Goal: Information Seeking & Learning: Learn about a topic

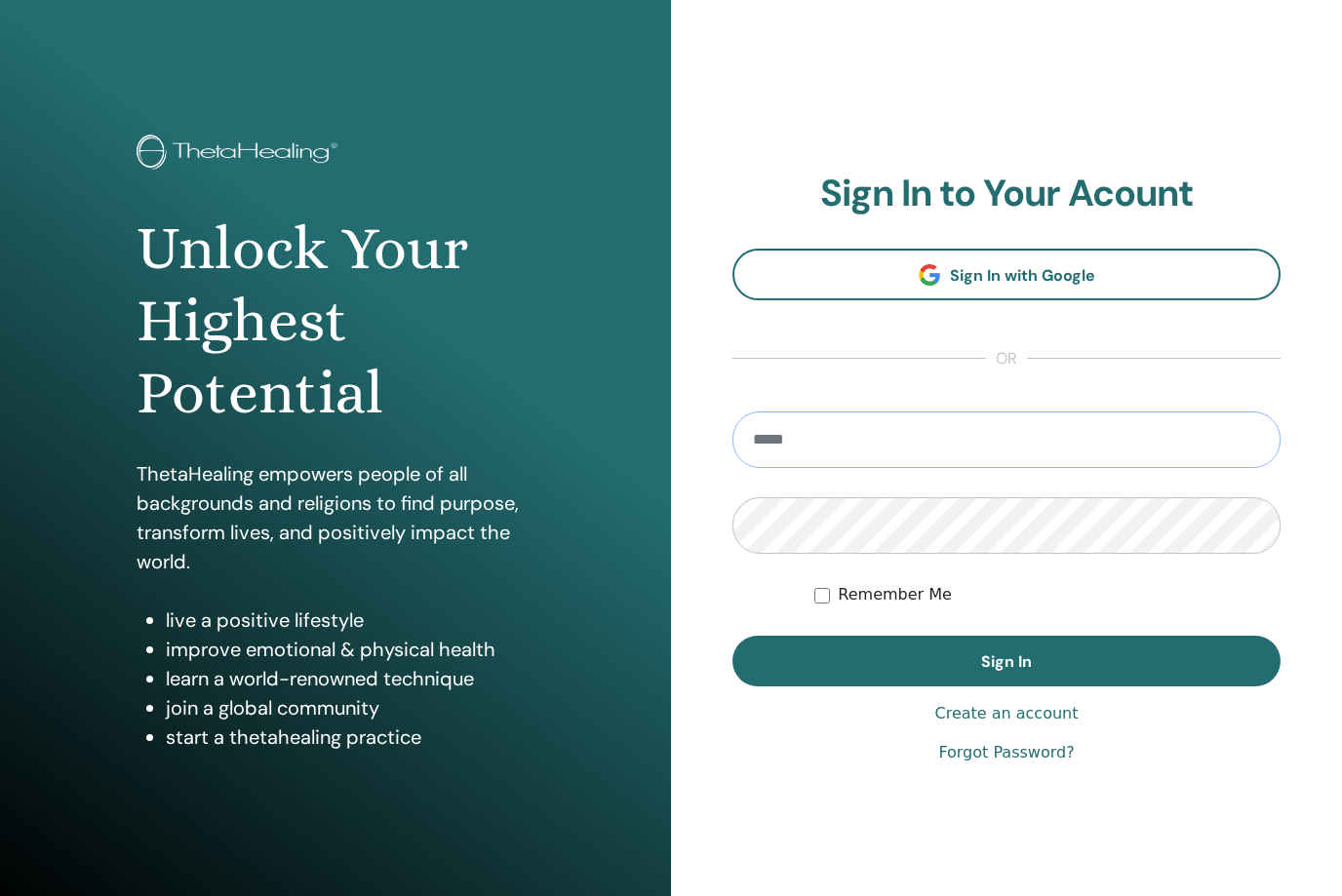
type input "**********"
click at [1007, 661] on button "Sign In" at bounding box center [1006, 661] width 548 height 51
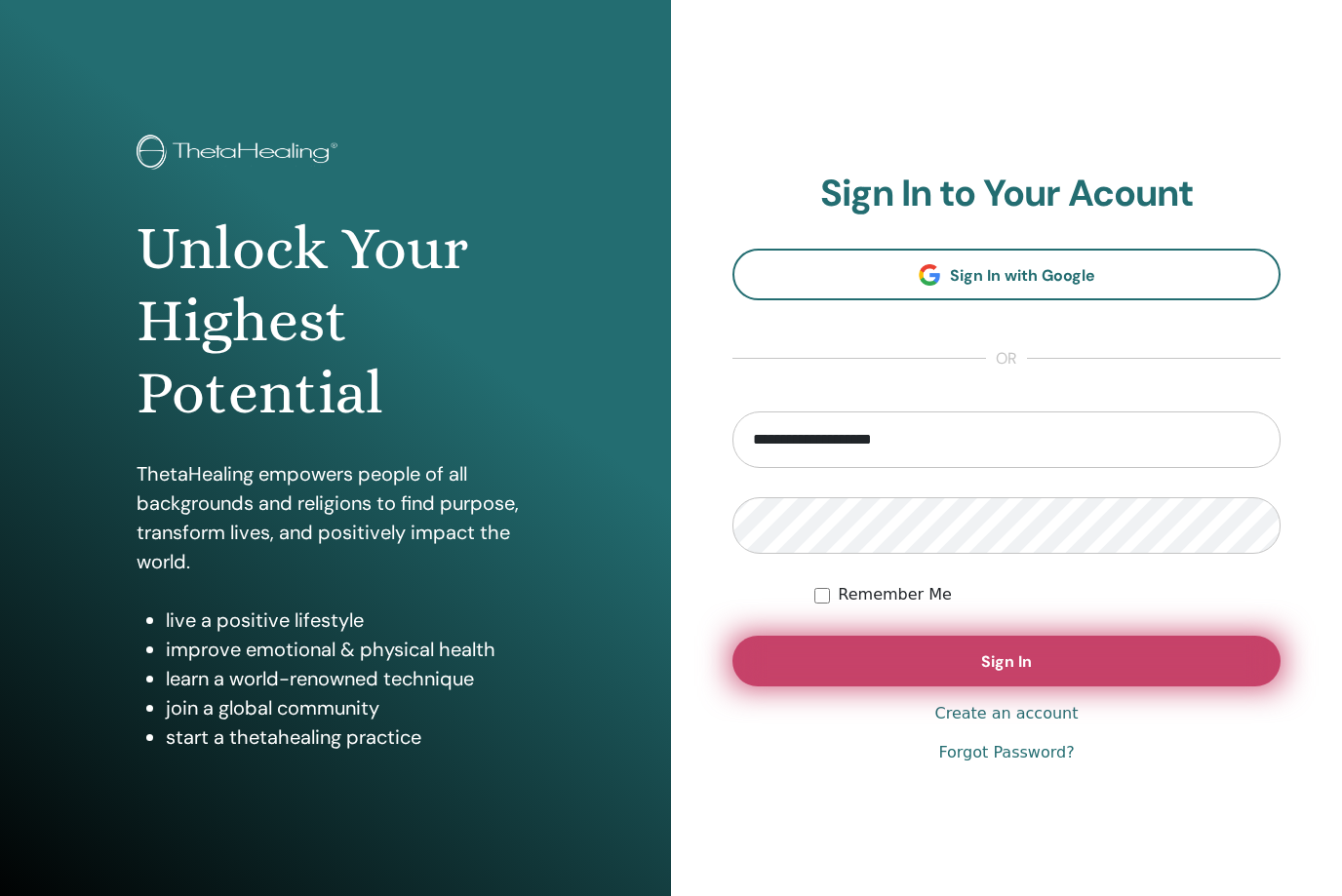
click at [934, 682] on button "Sign In" at bounding box center [1006, 661] width 548 height 51
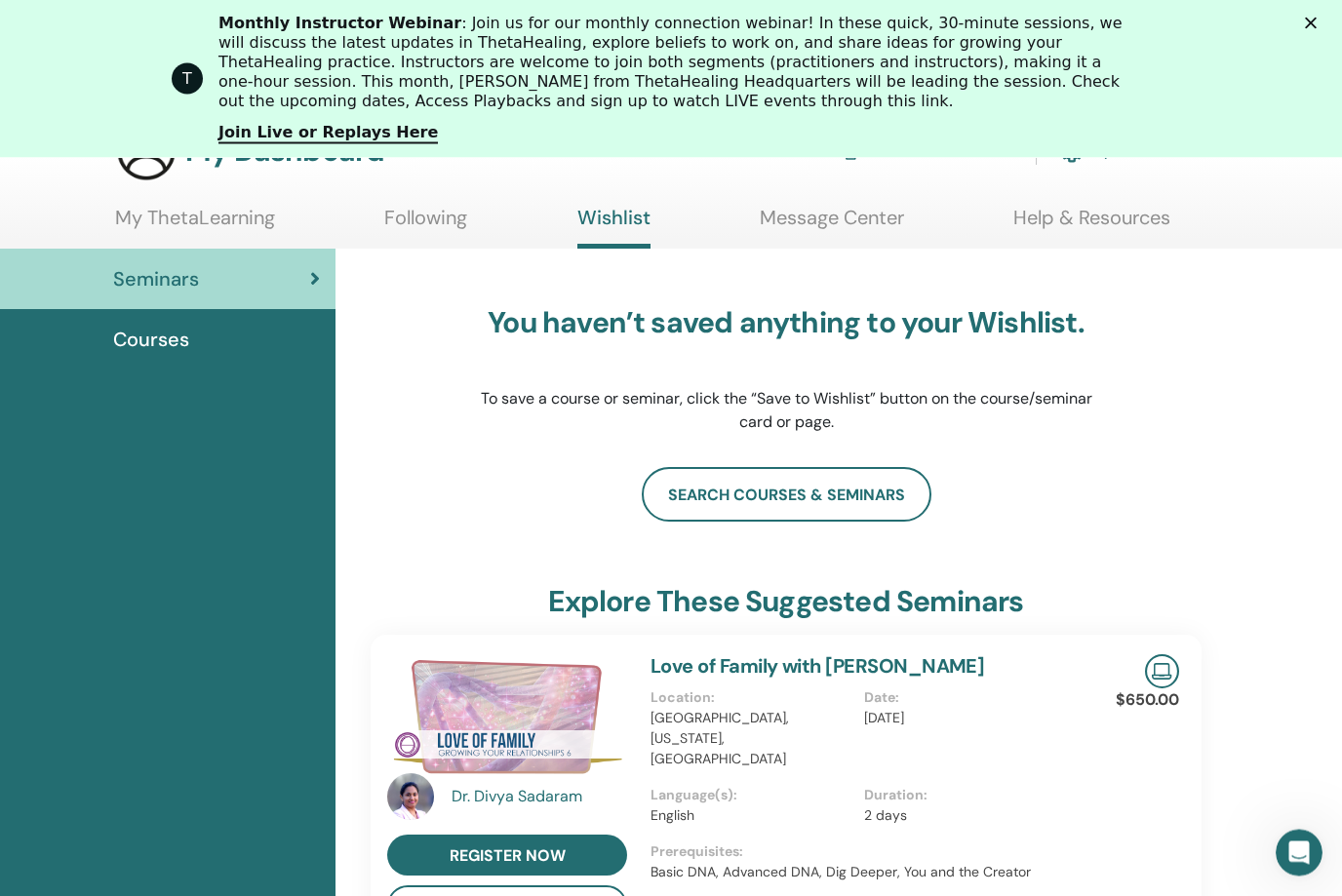
scroll to position [124, 0]
click at [437, 217] on link "Following" at bounding box center [425, 225] width 83 height 38
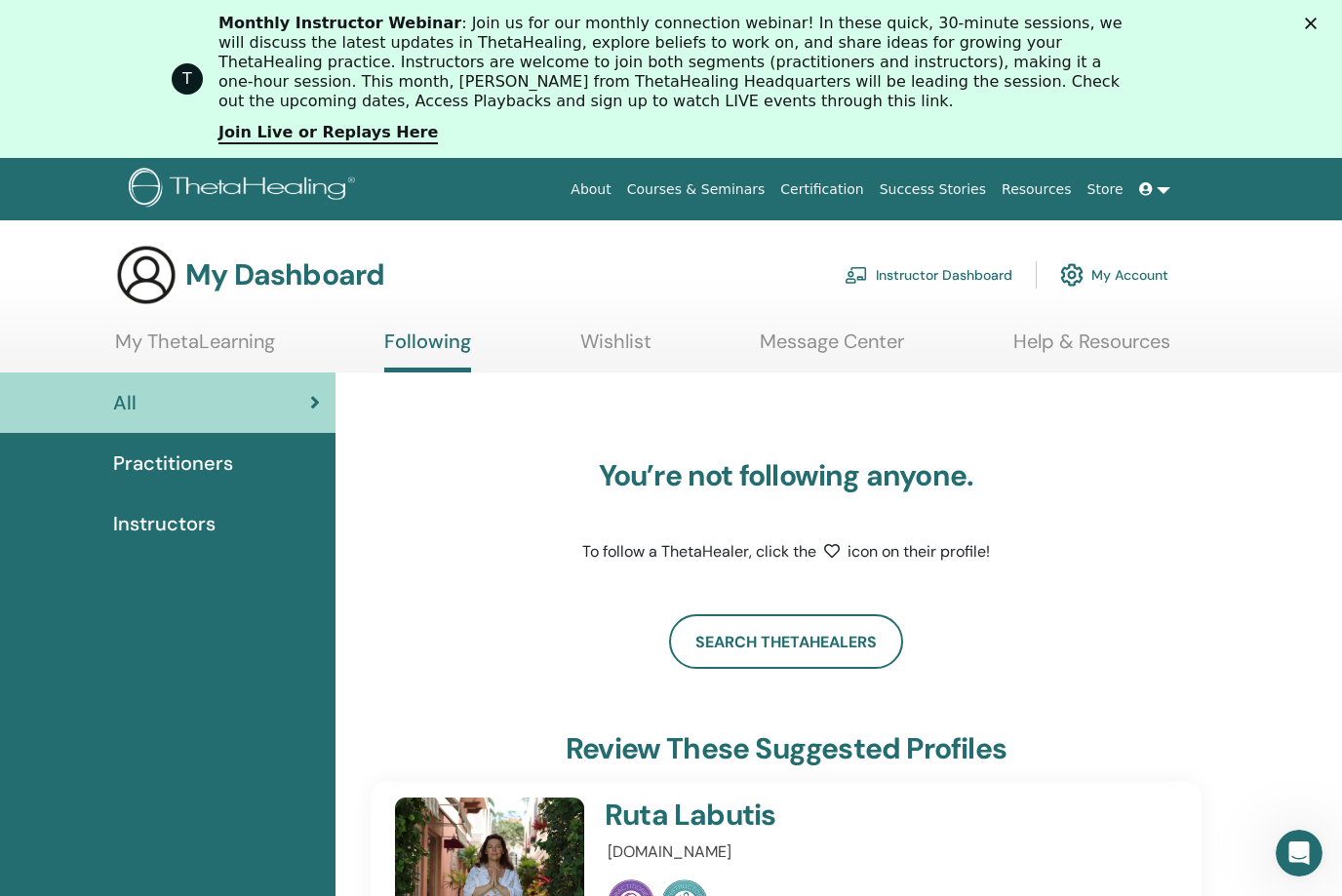
click at [855, 355] on link "Message Center" at bounding box center [832, 348] width 145 height 38
click at [253, 341] on link "My ThetaLearning" at bounding box center [195, 348] width 160 height 38
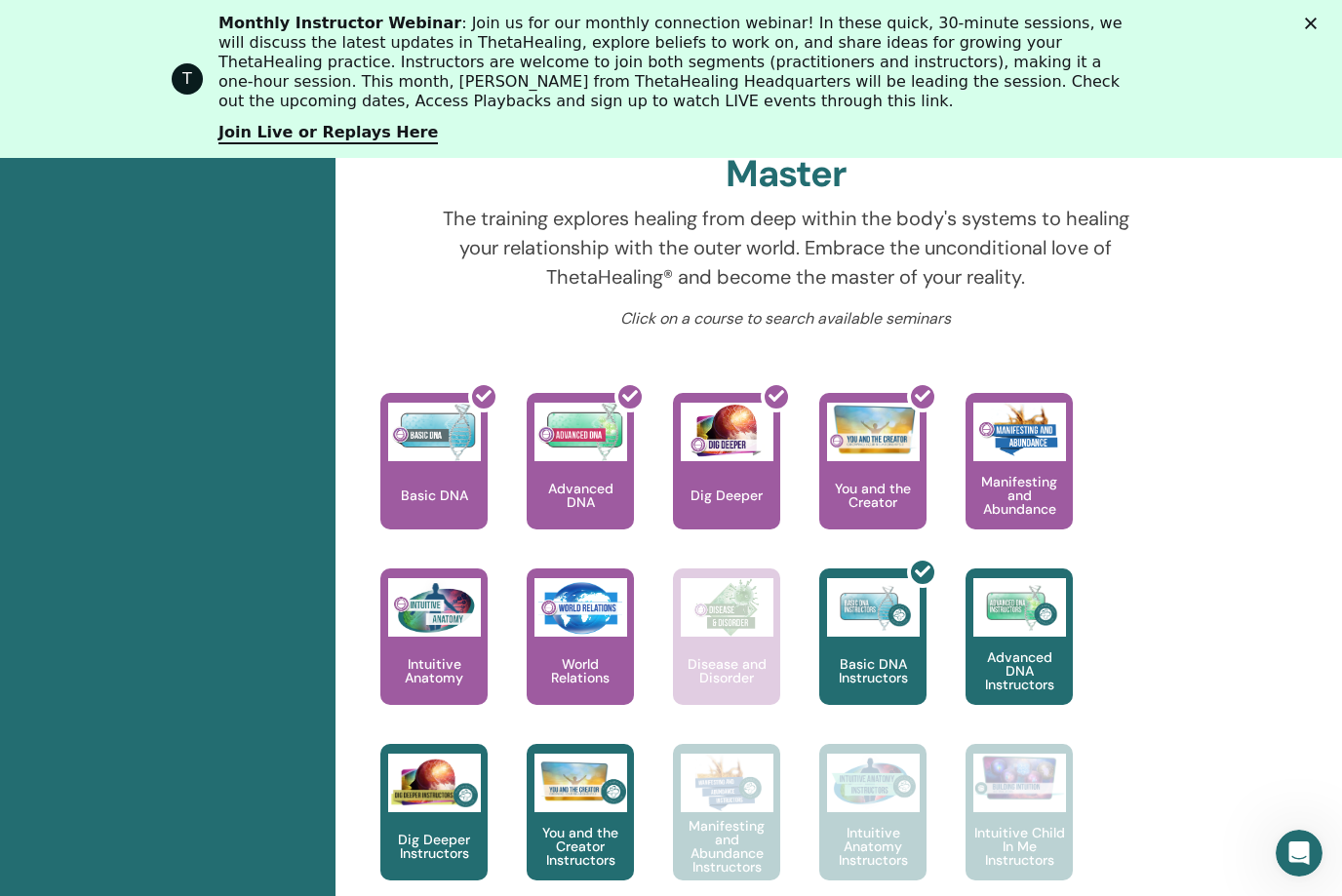
scroll to position [757, 0]
click at [1320, 26] on div "Close" at bounding box center [1315, 23] width 20 height 12
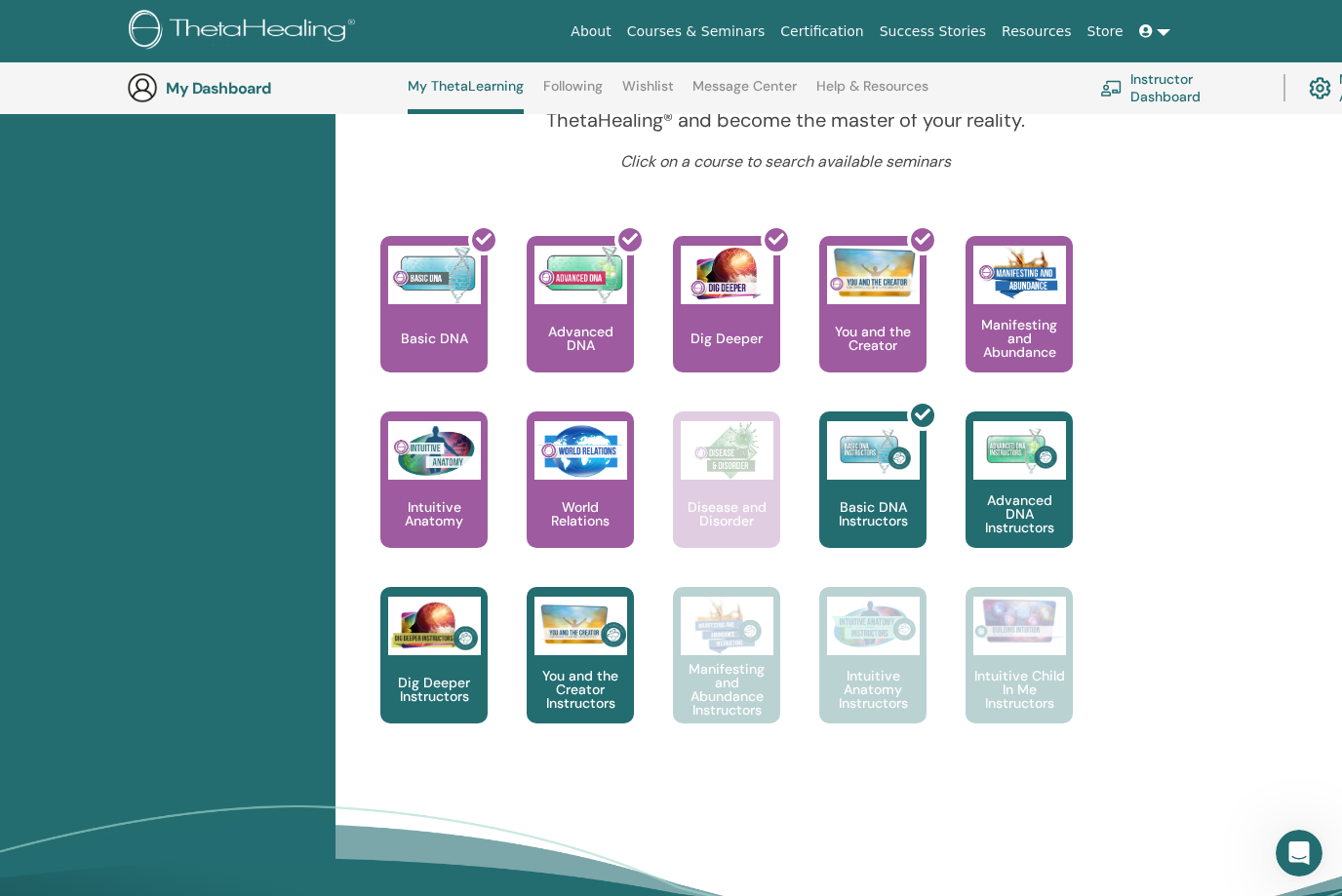
click at [246, 105] on div "My Dashboard My ThetaLearning Following Wishlist Message Center Help & Resource…" at bounding box center [685, 88] width 1117 height 52
click at [238, 92] on h3 "My Dashboard" at bounding box center [264, 88] width 195 height 19
click at [238, 88] on h3 "My Dashboard" at bounding box center [264, 88] width 195 height 19
click at [150, 34] on img at bounding box center [245, 31] width 233 height 44
drag, startPoint x: 150, startPoint y: 34, endPoint x: 150, endPoint y: -30, distance: 64.0
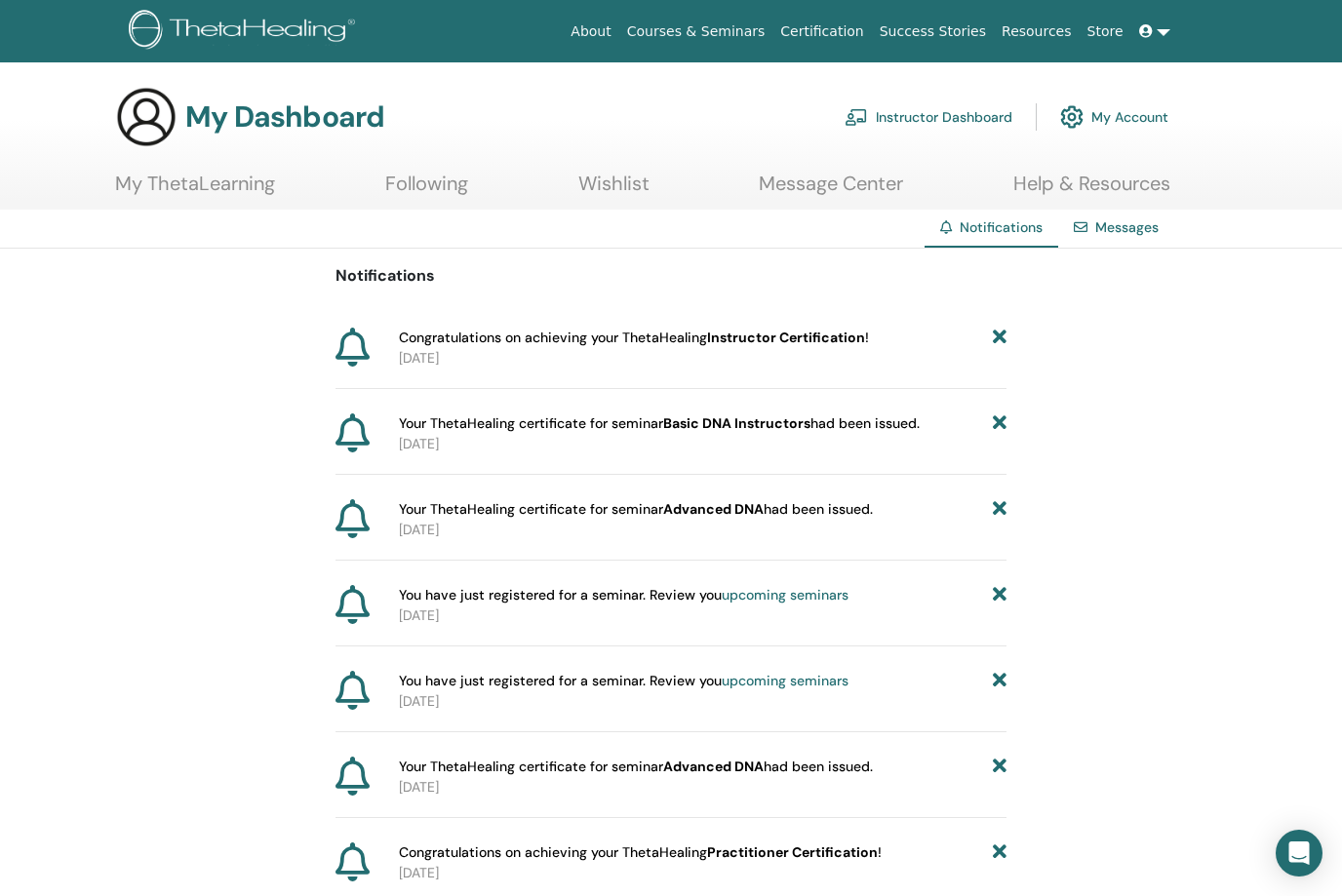
click at [807, 349] on p "[DATE]" at bounding box center [703, 358] width 608 height 21
click at [809, 339] on b "Instructor Certification" at bounding box center [786, 337] width 158 height 18
click at [357, 354] on icon at bounding box center [352, 347] width 34 height 39
click at [453, 335] on span "Congratulations on achieving your ThetaHealing Instructor Certification !" at bounding box center [633, 337] width 470 height 21
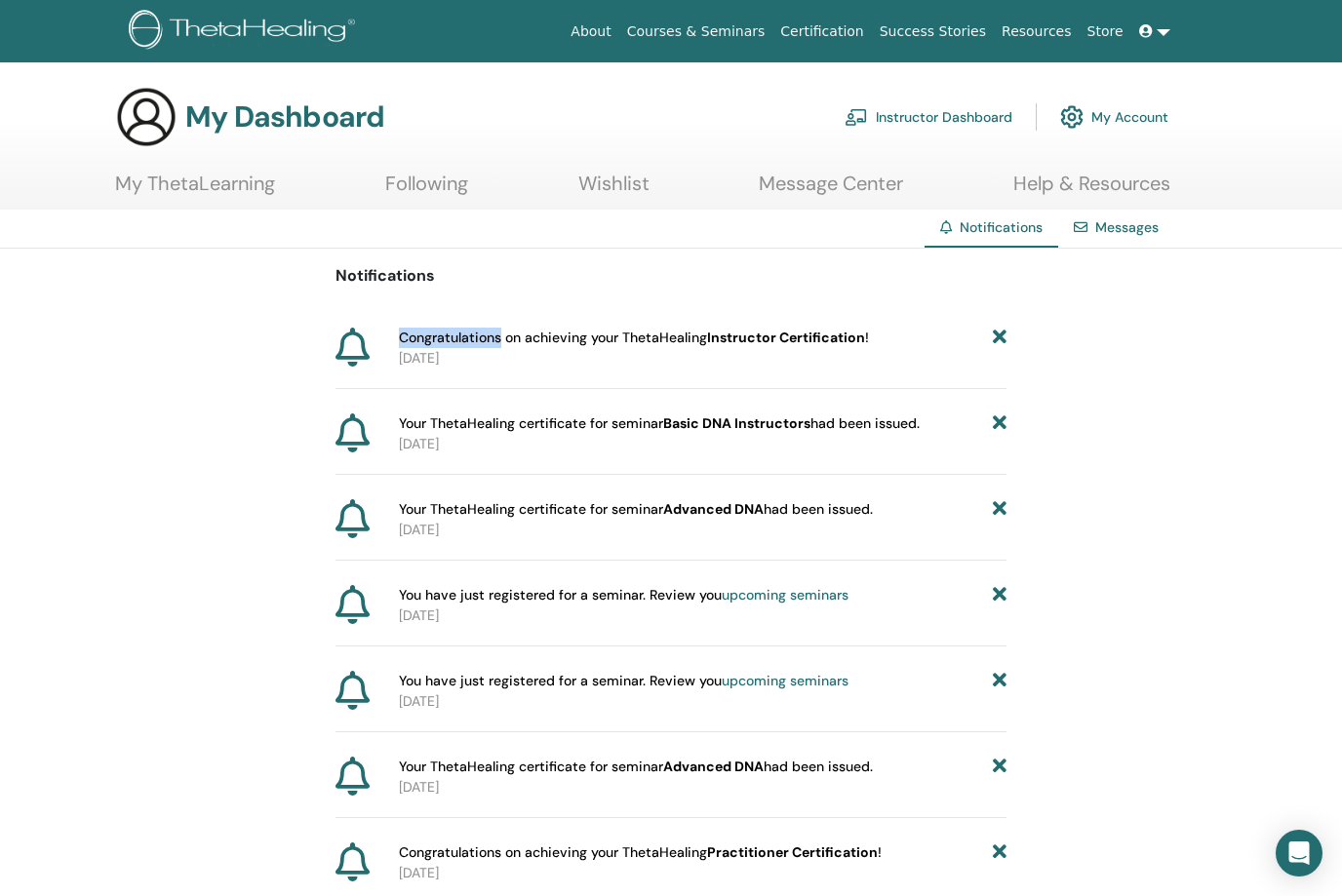
click at [453, 336] on span "Congratulations on achieving your ThetaHealing Instructor Certification !" at bounding box center [633, 337] width 470 height 21
click at [453, 337] on span "Congratulations on achieving your ThetaHealing Instructor Certification !" at bounding box center [633, 337] width 470 height 21
click at [844, 321] on div "Notifications Congratulations on achieving your ThetaHealing Instructor Certifi…" at bounding box center [671, 875] width 671 height 1256
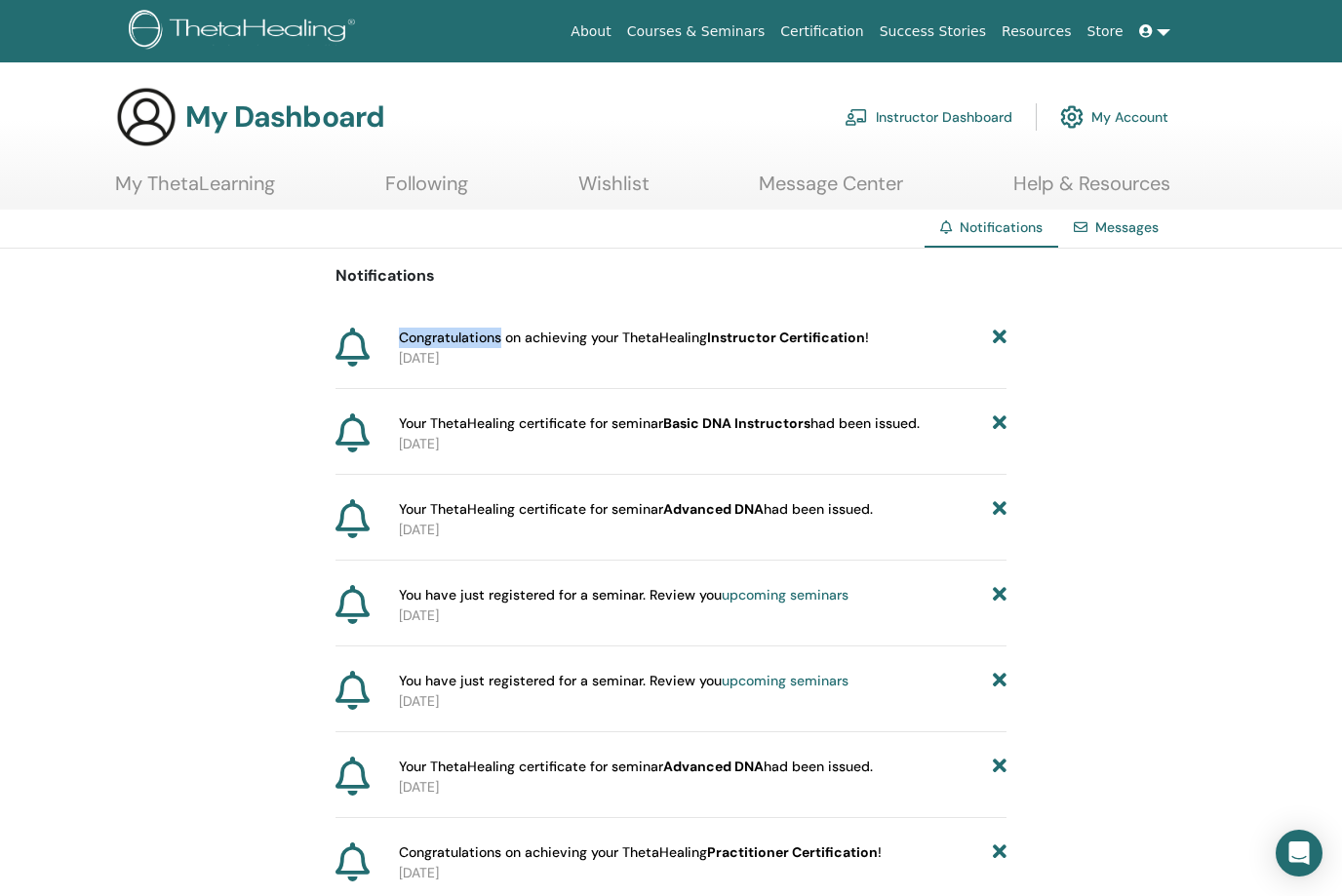
click at [844, 321] on div "Notifications Congratulations on achieving your ThetaHealing Instructor Certifi…" at bounding box center [671, 875] width 671 height 1256
click at [860, 346] on b "Instructor Certification" at bounding box center [786, 337] width 158 height 18
click at [845, 177] on link "Message Center" at bounding box center [831, 191] width 145 height 38
click at [847, 349] on p "2025-08-15" at bounding box center [703, 358] width 608 height 21
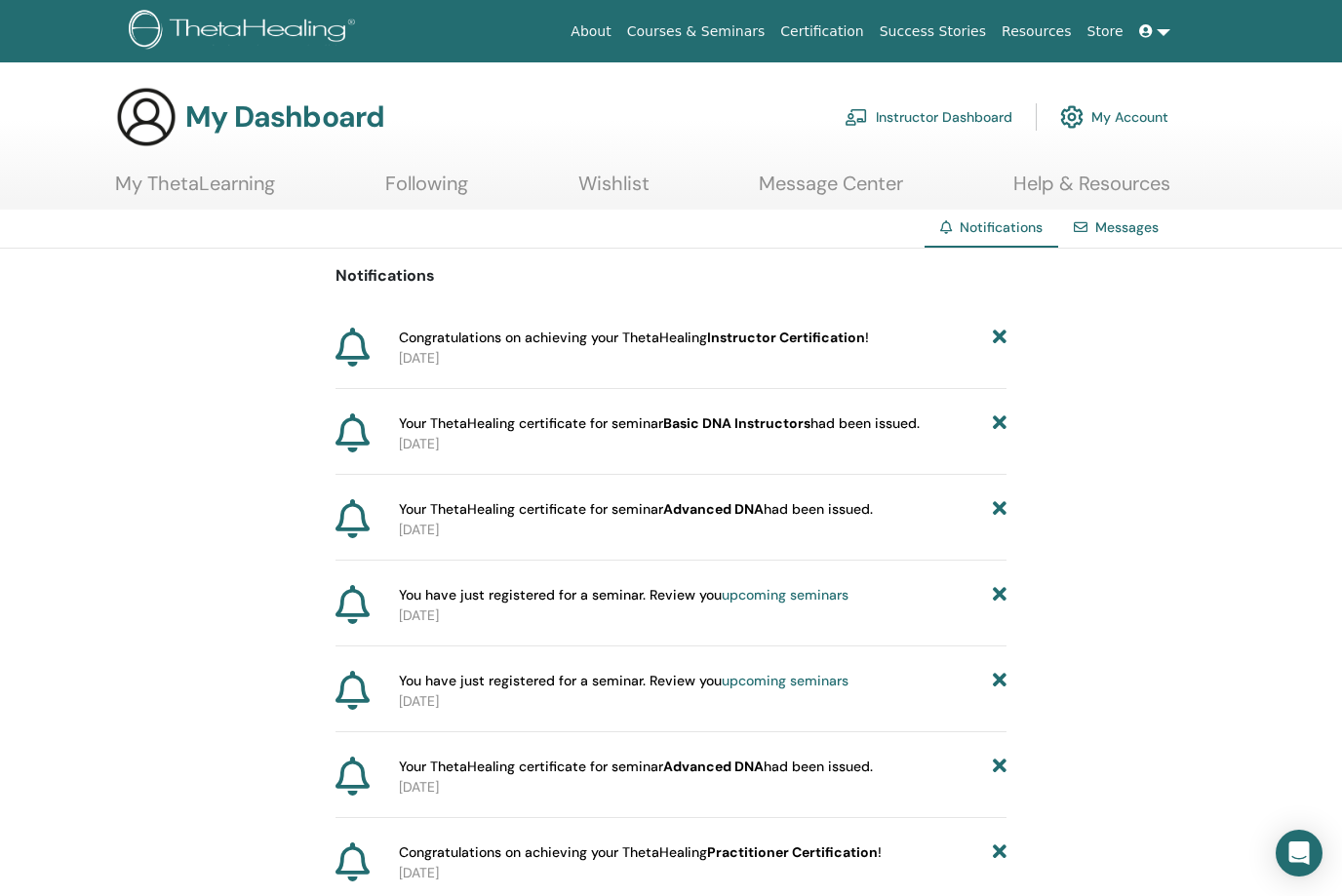
click at [1124, 127] on link "My Account" at bounding box center [1114, 117] width 108 height 43
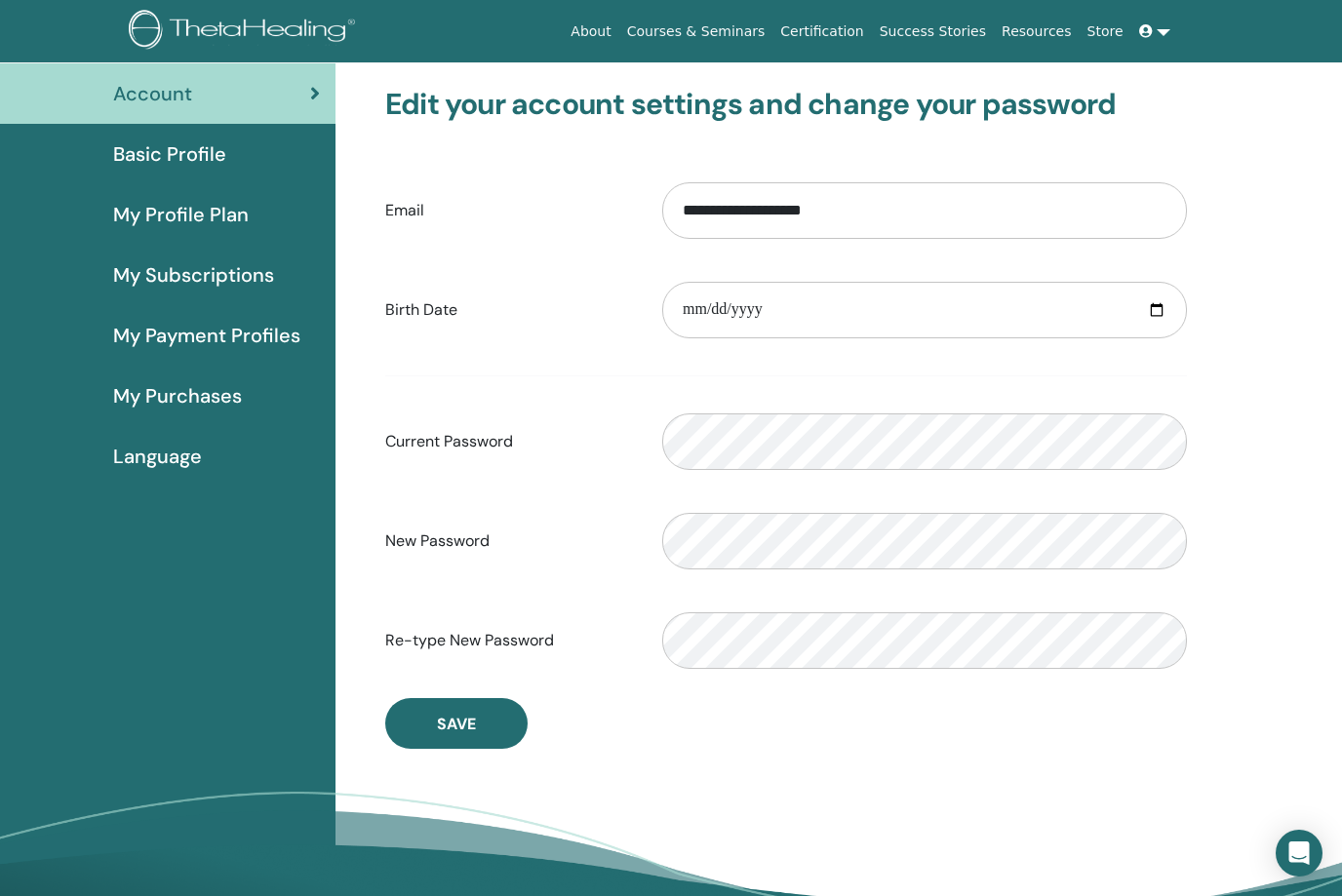
scroll to position [115, 0]
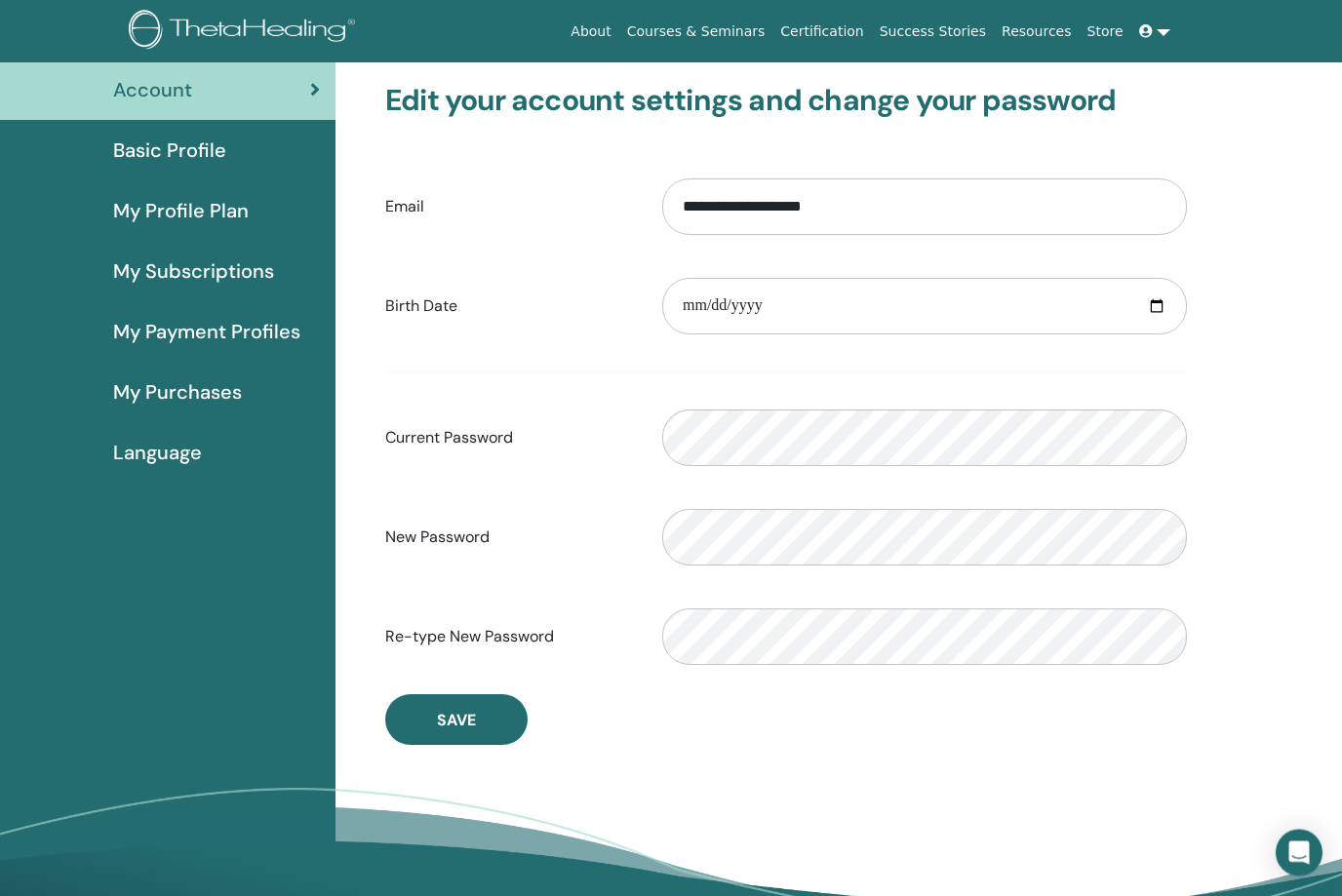
click at [201, 198] on span "My Profile Plan" at bounding box center [181, 212] width 136 height 29
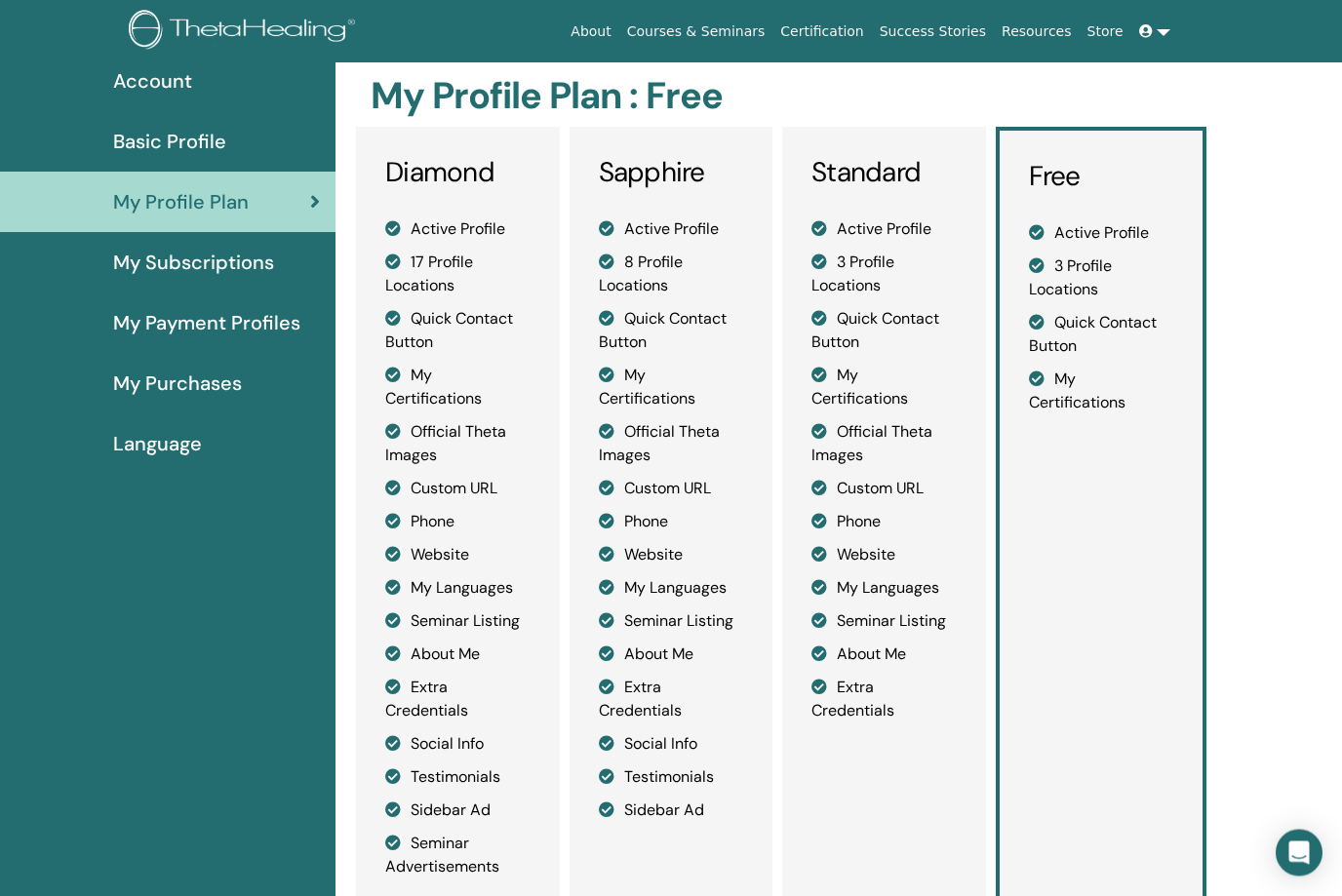
scroll to position [125, 0]
click at [250, 318] on span "My Payment Profiles" at bounding box center [207, 322] width 188 height 29
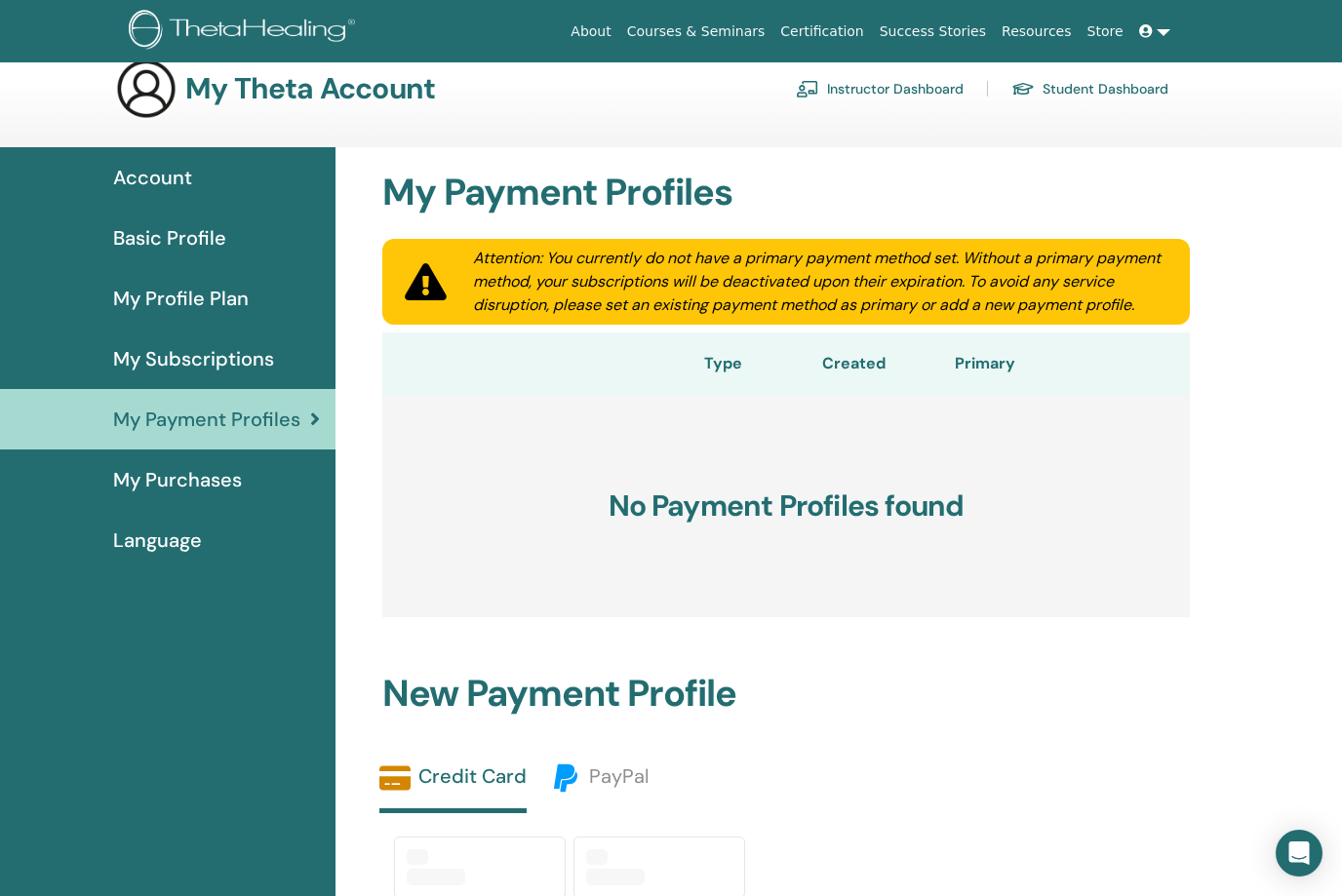
scroll to position [43, 0]
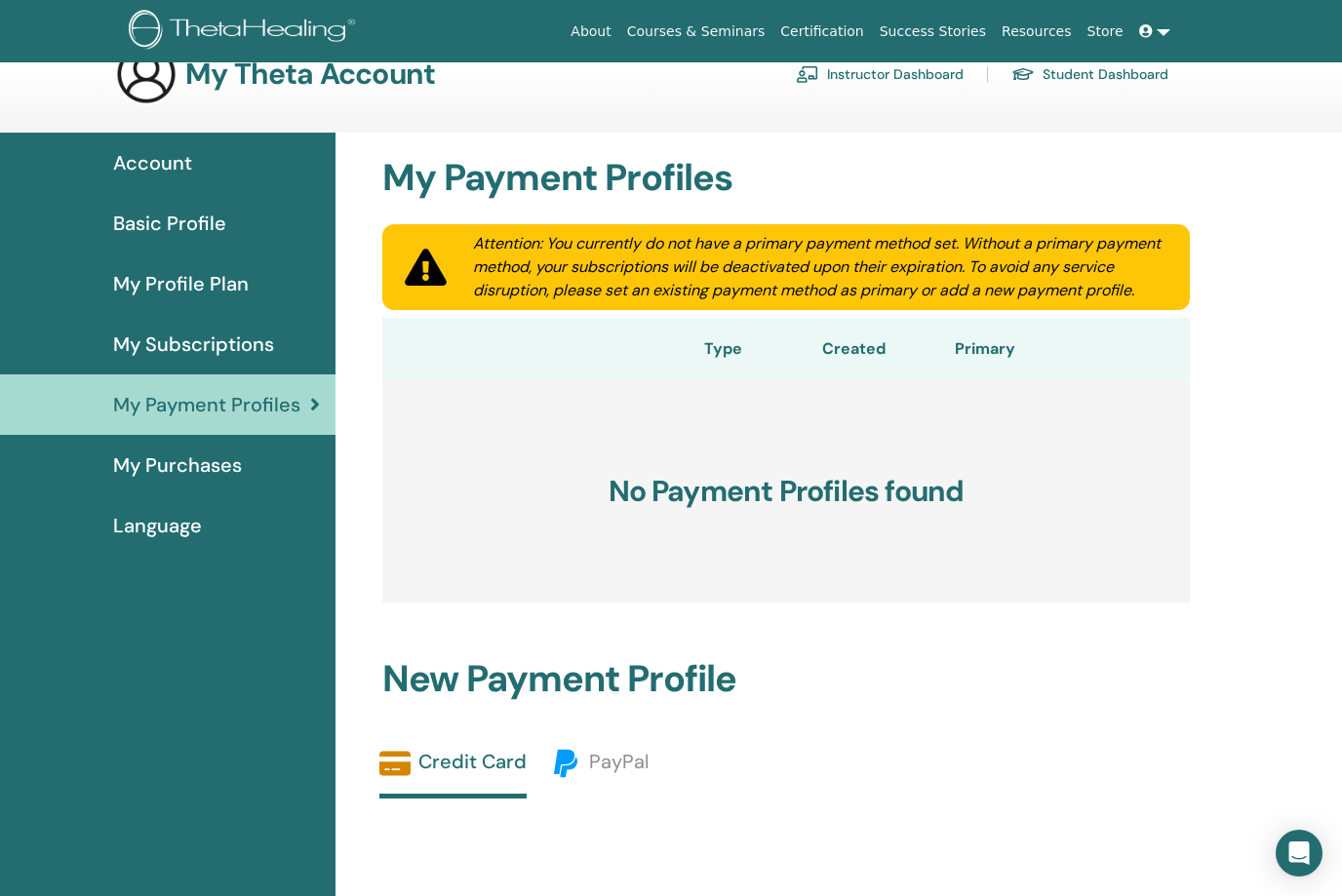
click at [230, 466] on span "My Purchases" at bounding box center [178, 465] width 129 height 29
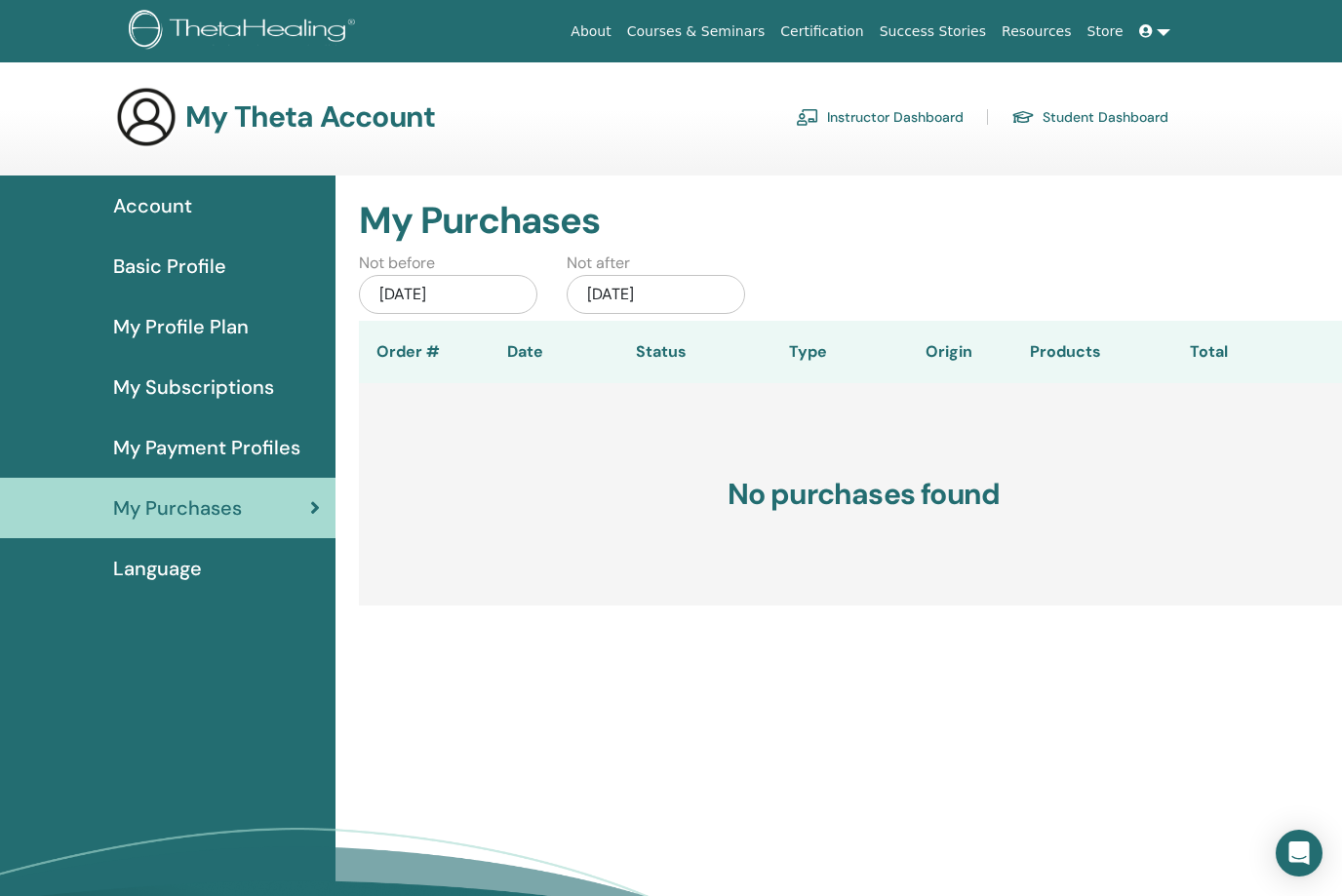
click at [239, 119] on h3 "My Theta Account" at bounding box center [310, 117] width 249 height 35
click at [714, 11] on div "About Courses & Seminars Certification Success Stories Resources Store LT [PERS…" at bounding box center [671, 31] width 1225 height 63
click at [711, 31] on link "Courses & Seminars" at bounding box center [697, 31] width 154 height 36
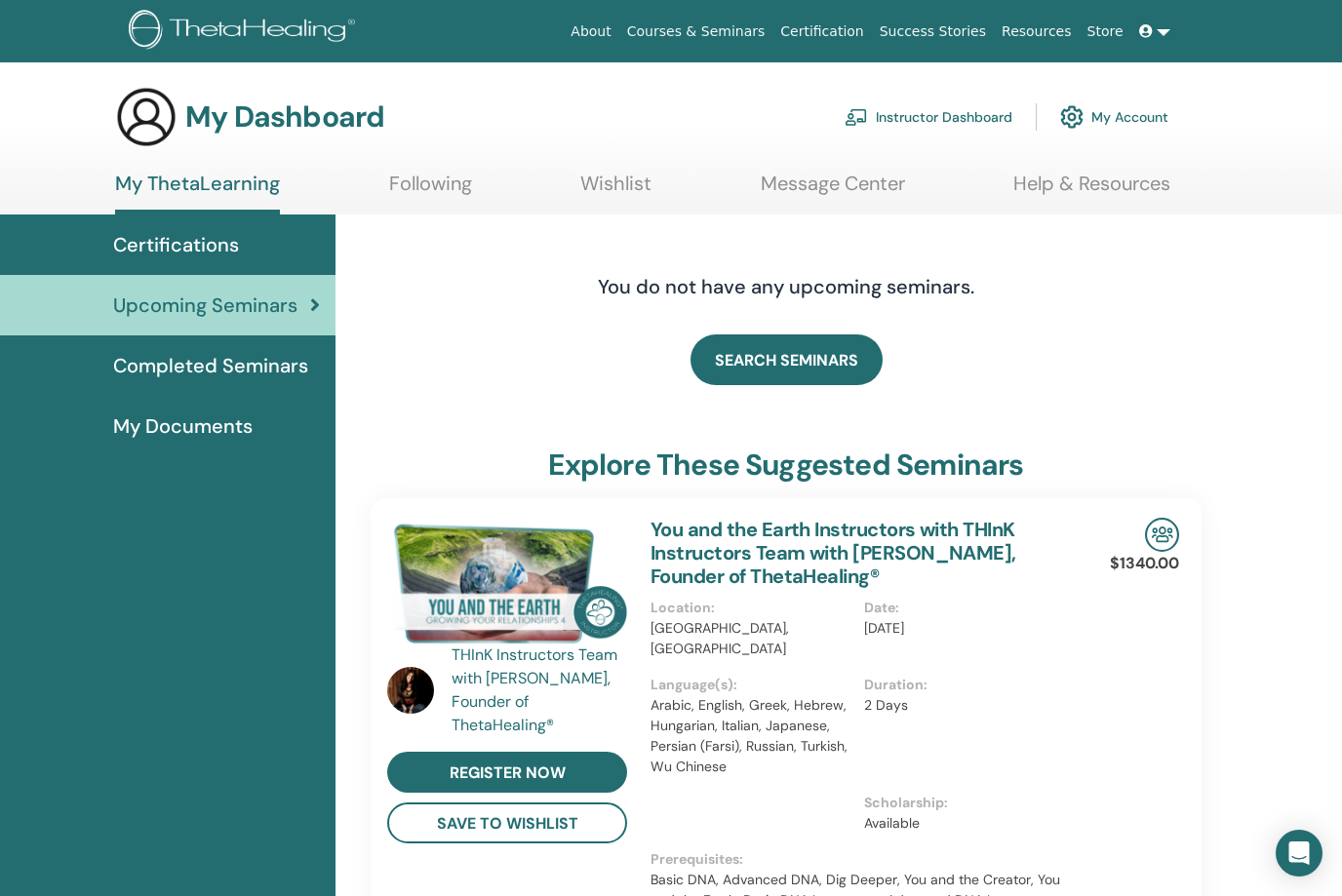
click at [239, 365] on span "Completed Seminars" at bounding box center [211, 365] width 195 height 29
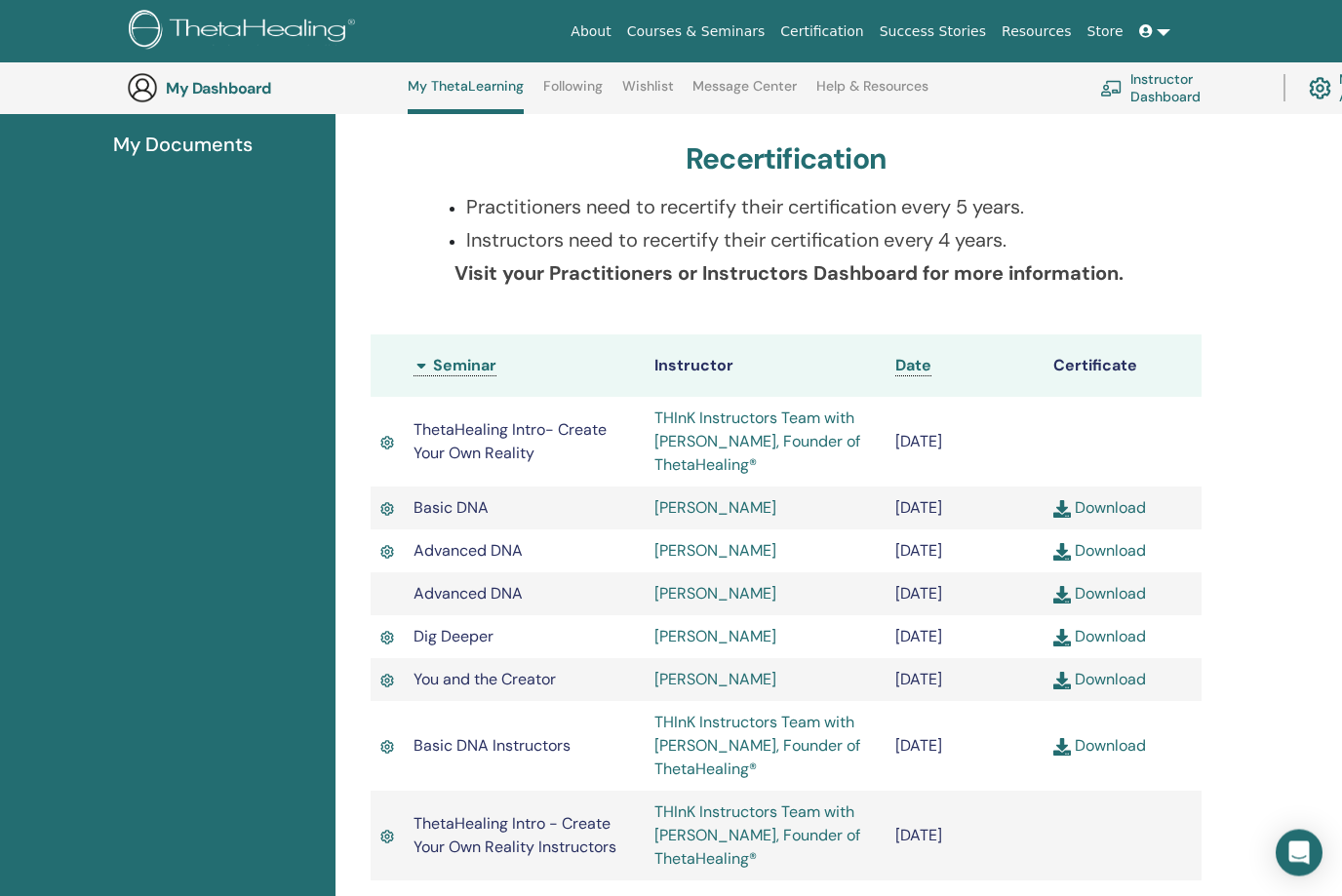
scroll to position [341, 0]
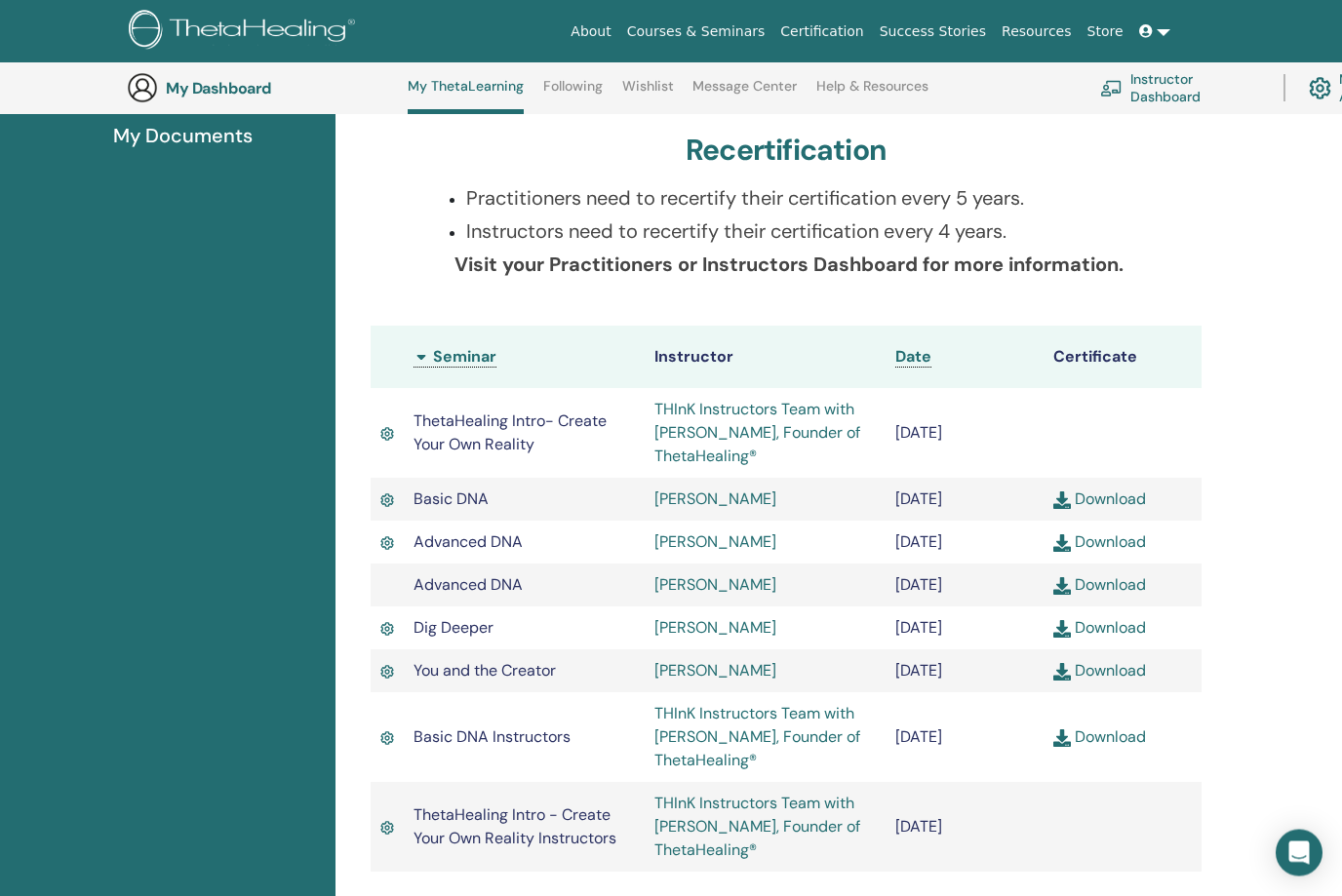
click at [1072, 501] on link "Download" at bounding box center [1100, 499] width 93 height 21
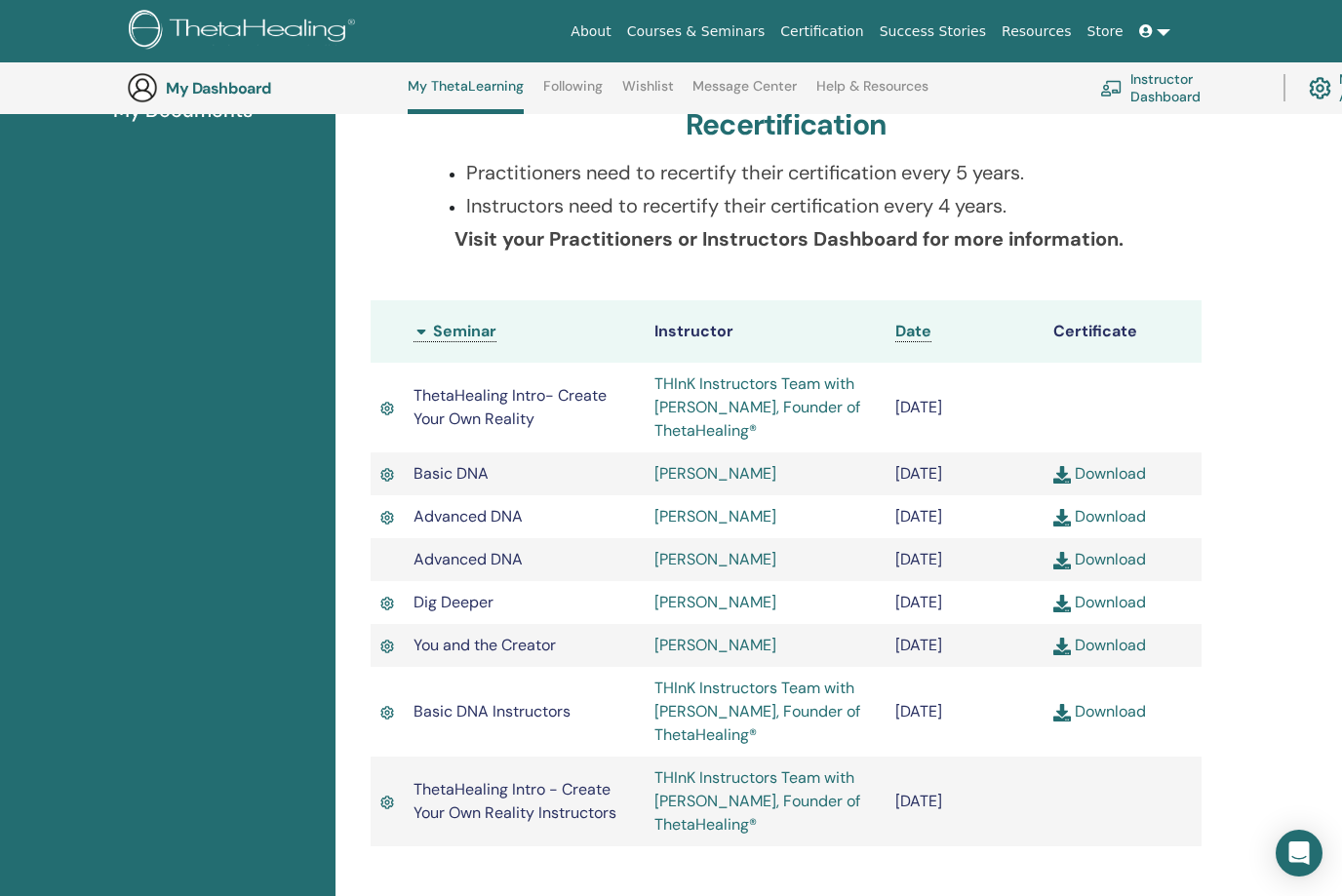
scroll to position [366, 0]
click at [1056, 719] on img at bounding box center [1062, 713] width 18 height 18
